Goal: Task Accomplishment & Management: Manage account settings

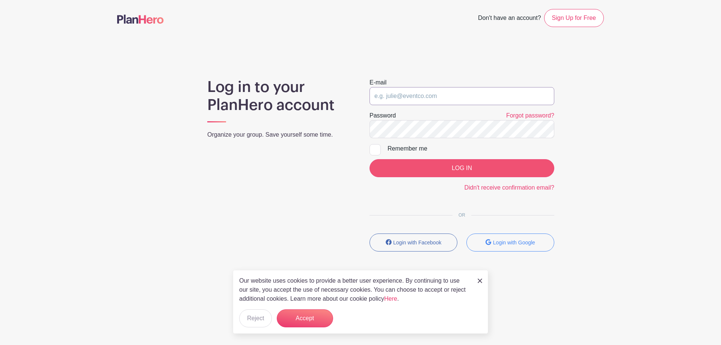
type input "adam@fultongrace.com"
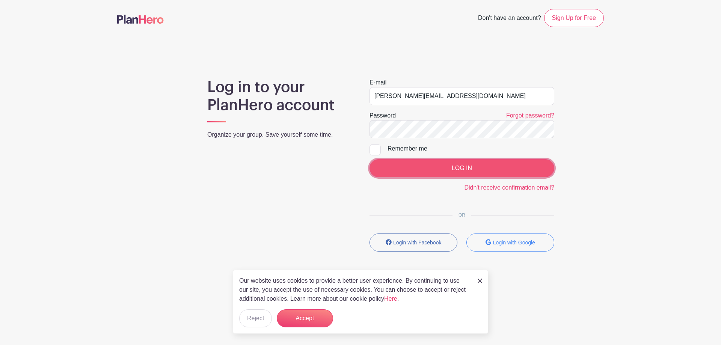
click at [455, 175] on input "LOG IN" at bounding box center [461, 168] width 185 height 18
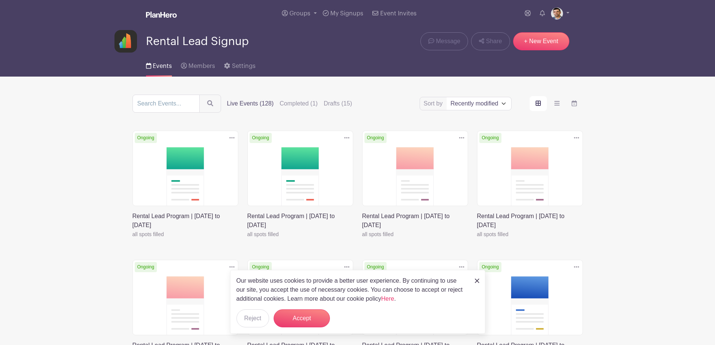
click at [230, 137] on icon at bounding box center [231, 138] width 5 height 2
click at [217, 154] on link "Duplicate" at bounding box center [207, 154] width 59 height 12
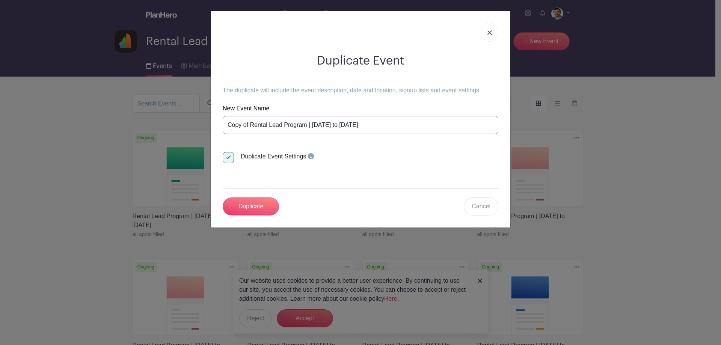
drag, startPoint x: 297, startPoint y: 125, endPoint x: 295, endPoint y: 131, distance: 5.6
click at [295, 130] on input "Copy of Rental Lead Program | Monday September 8th to Sunday September 14th" at bounding box center [361, 125] width 276 height 18
paste input "Rental Lead Program | [DATE] to [DATE]"
type input "Rental Lead Program | [DATE] to [DATE]"
click at [254, 213] on input "Duplicate" at bounding box center [251, 206] width 56 height 18
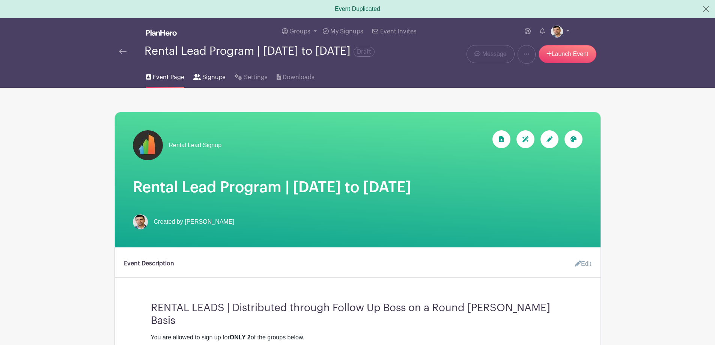
click at [206, 81] on span "Signups" at bounding box center [213, 77] width 23 height 9
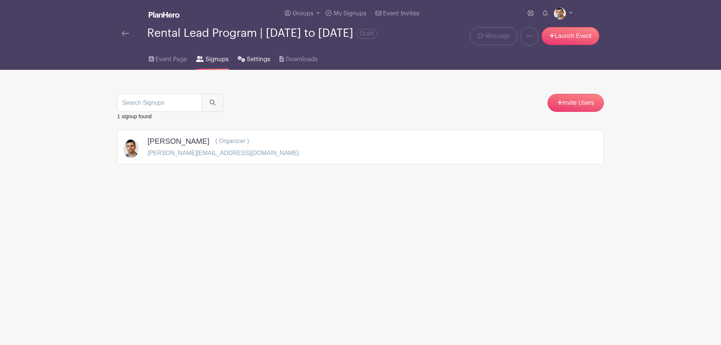
click at [250, 64] on span "Settings" at bounding box center [259, 59] width 24 height 9
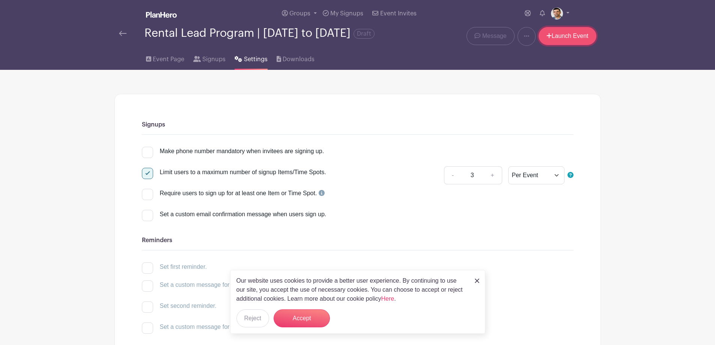
click at [556, 39] on link "Launch Event" at bounding box center [568, 36] width 58 height 18
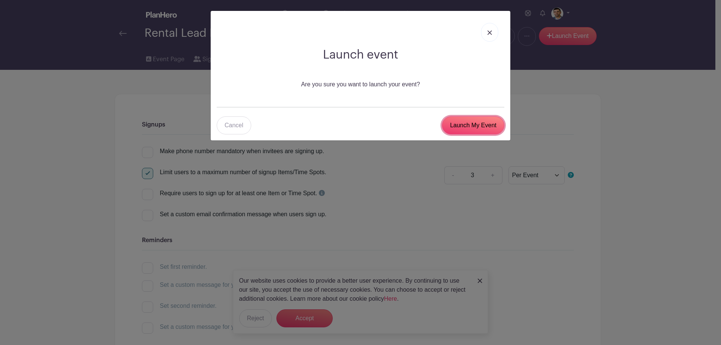
click at [456, 126] on input "Launch My Event" at bounding box center [473, 125] width 62 height 18
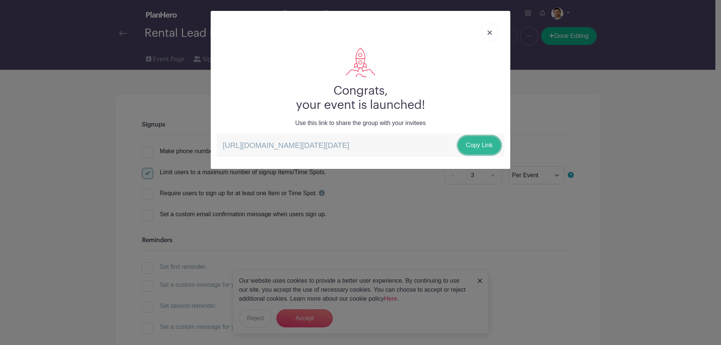
click at [479, 147] on link "Copy Link" at bounding box center [479, 145] width 42 height 18
click at [490, 35] on img at bounding box center [489, 32] width 5 height 5
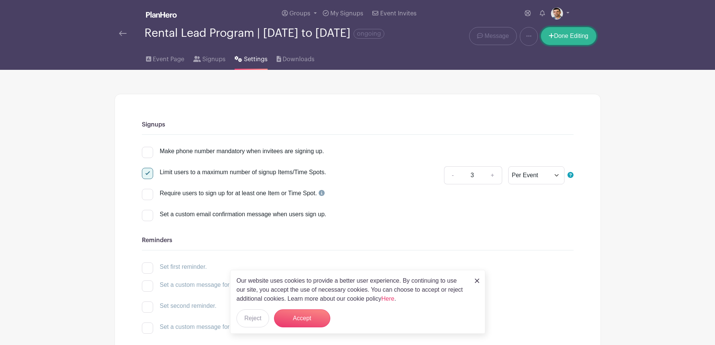
click at [565, 39] on link "Done Editing" at bounding box center [569, 36] width 56 height 18
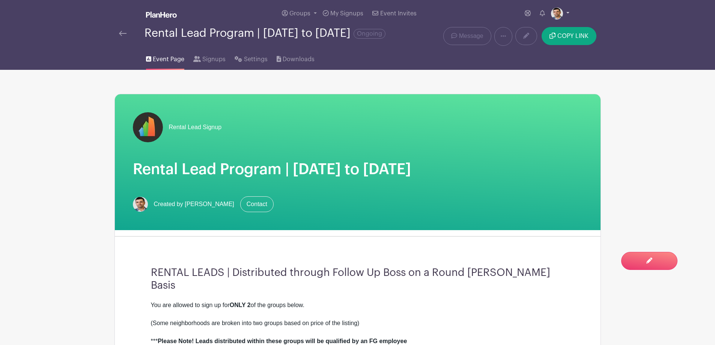
click at [558, 12] on img at bounding box center [557, 14] width 12 height 12
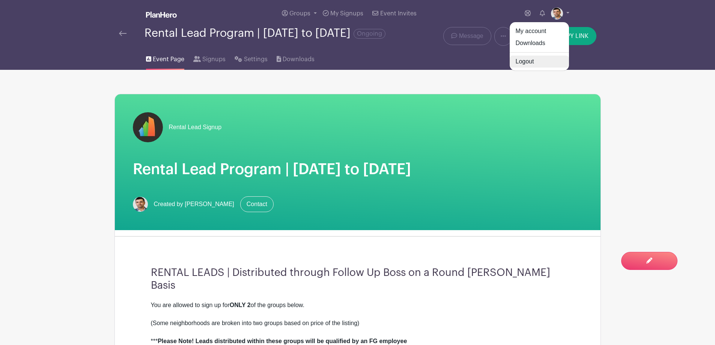
click at [542, 66] on link "Logout" at bounding box center [539, 62] width 59 height 12
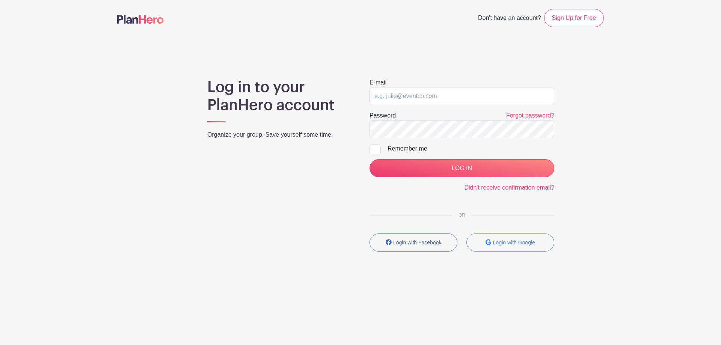
type input "adam@fultongrace.com"
